Goal: Task Accomplishment & Management: Complete application form

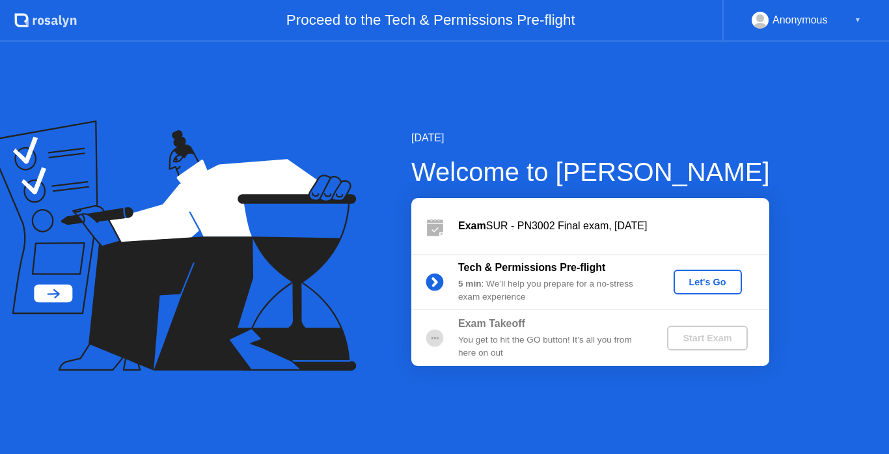
click at [683, 286] on div "Let's Go" at bounding box center [708, 282] width 58 height 10
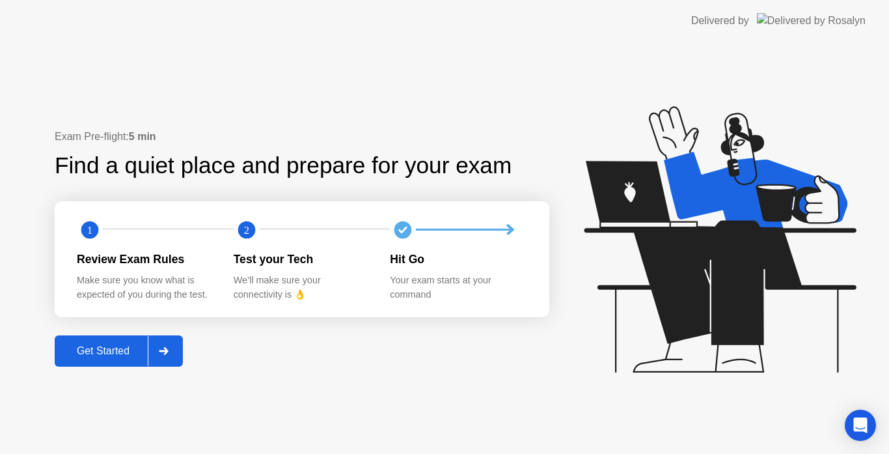
click at [80, 359] on button "Get Started" at bounding box center [119, 350] width 128 height 31
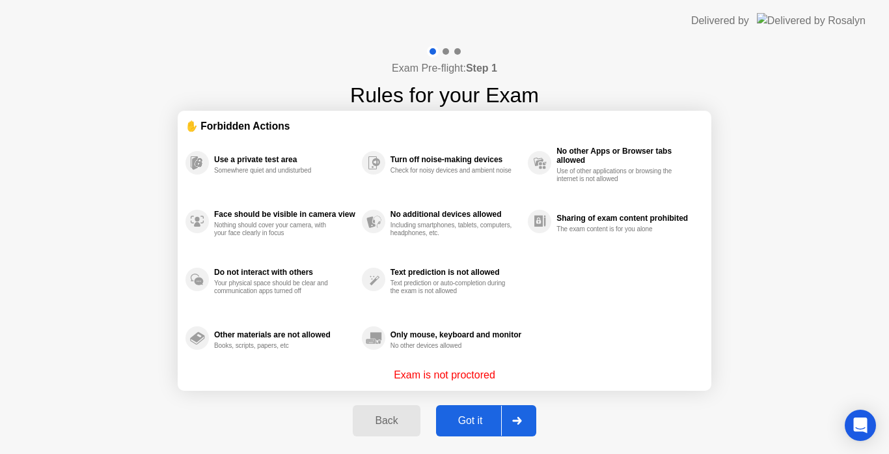
click at [489, 425] on div "Got it" at bounding box center [470, 421] width 61 height 12
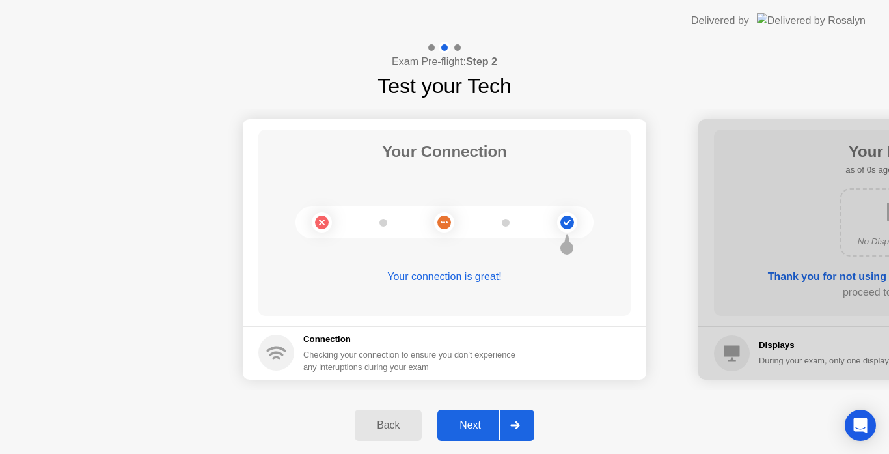
click at [468, 419] on div "Next" at bounding box center [470, 425] width 58 height 12
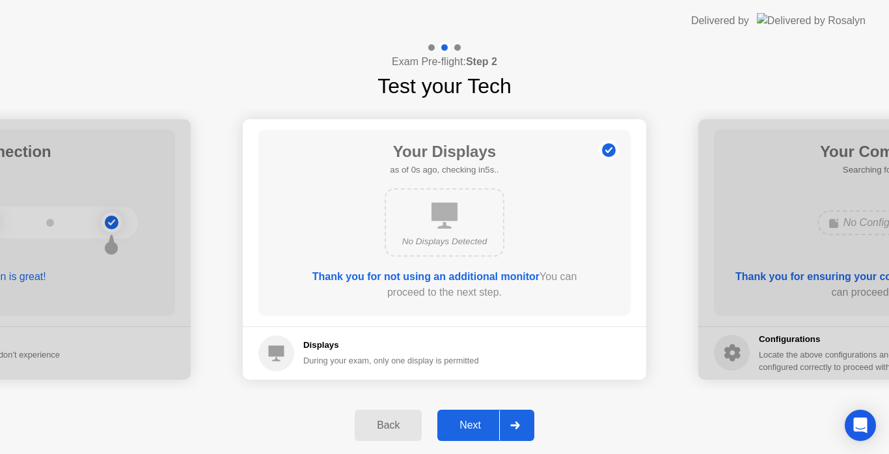
click at [468, 419] on div "Next" at bounding box center [470, 425] width 58 height 12
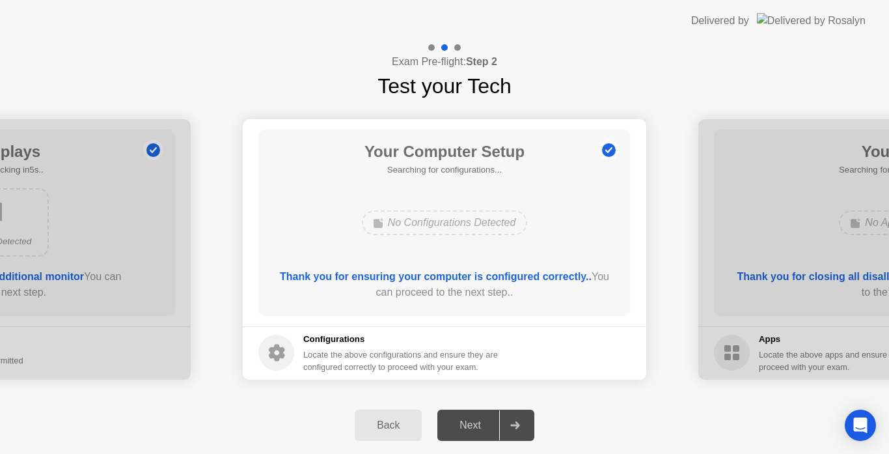
click at [468, 419] on div "Next" at bounding box center [470, 425] width 58 height 12
click at [503, 424] on div at bounding box center [514, 425] width 31 height 30
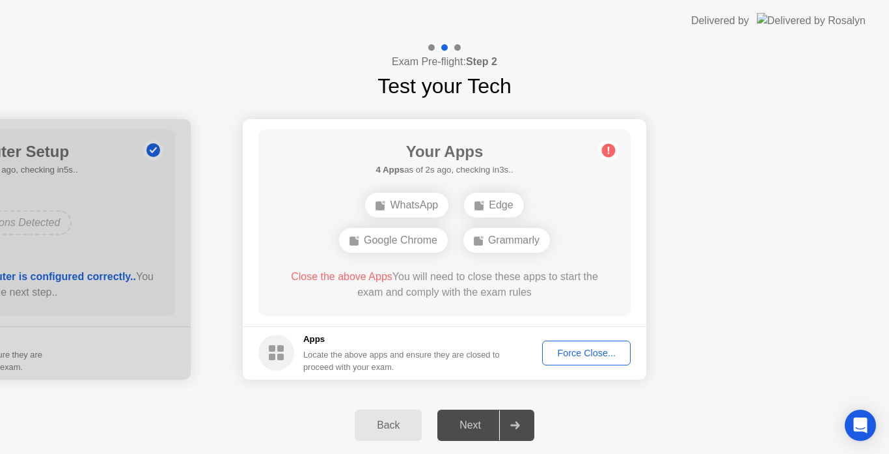
click at [570, 355] on div "Force Close..." at bounding box center [586, 353] width 79 height 10
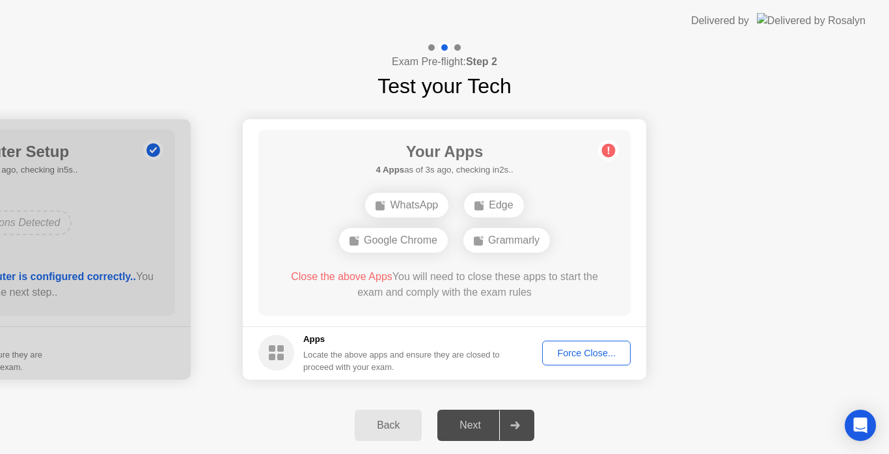
click at [573, 348] on div "Force Close..." at bounding box center [586, 353] width 79 height 10
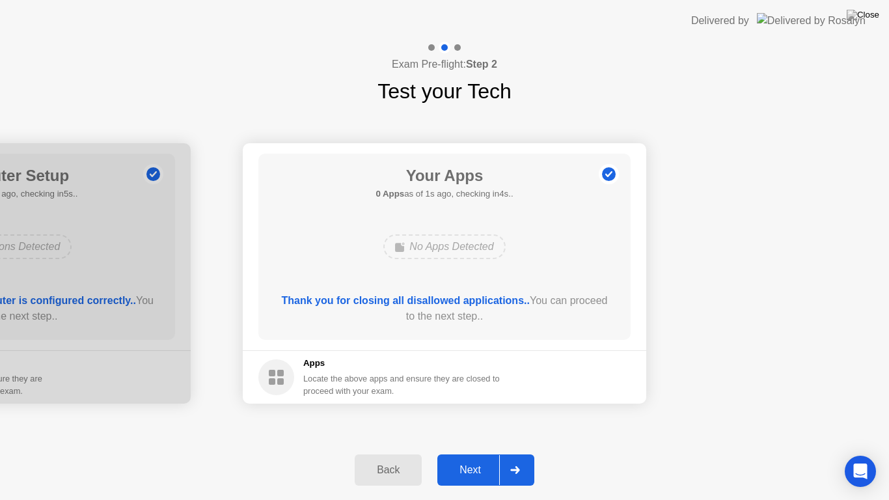
click at [472, 453] on div "Next" at bounding box center [470, 470] width 58 height 12
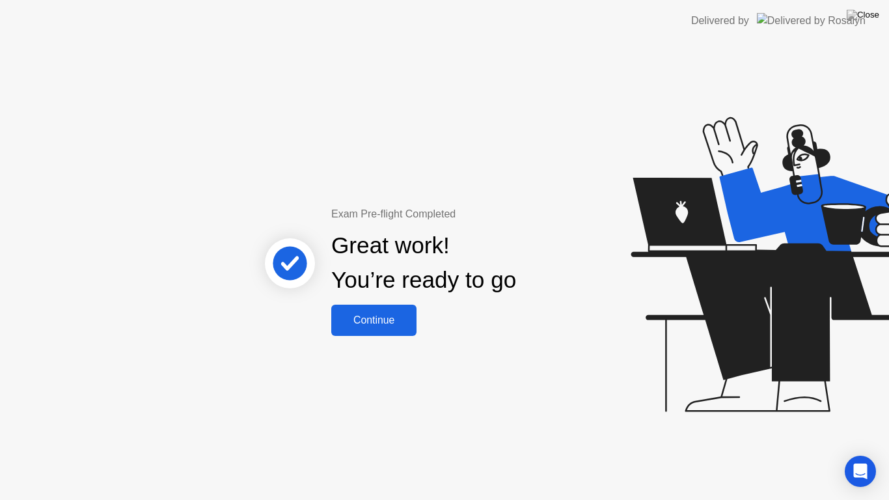
click at [380, 311] on button "Continue" at bounding box center [373, 320] width 85 height 31
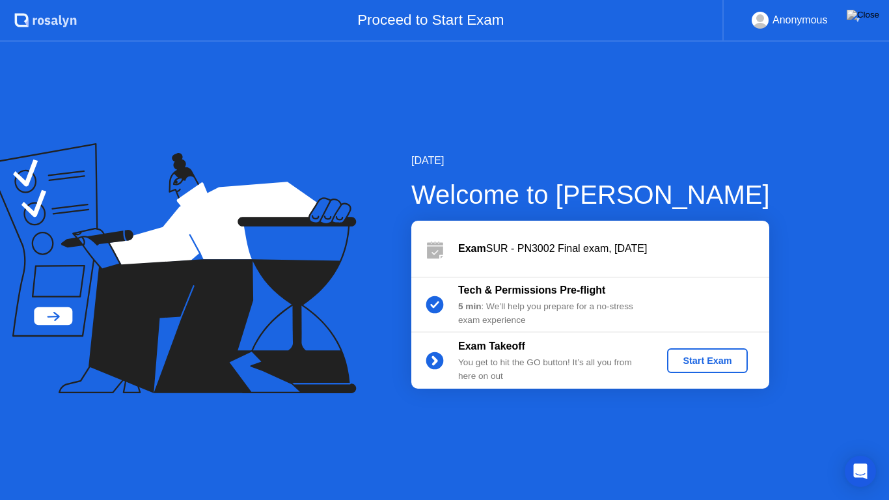
click at [711, 353] on button "Start Exam" at bounding box center [707, 360] width 80 height 25
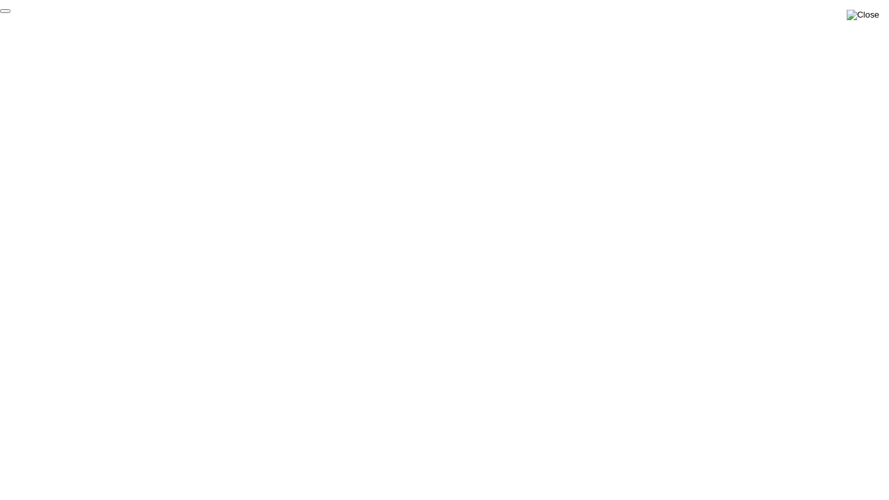
click at [875, 12] on img at bounding box center [863, 15] width 33 height 10
